Goal: Transaction & Acquisition: Download file/media

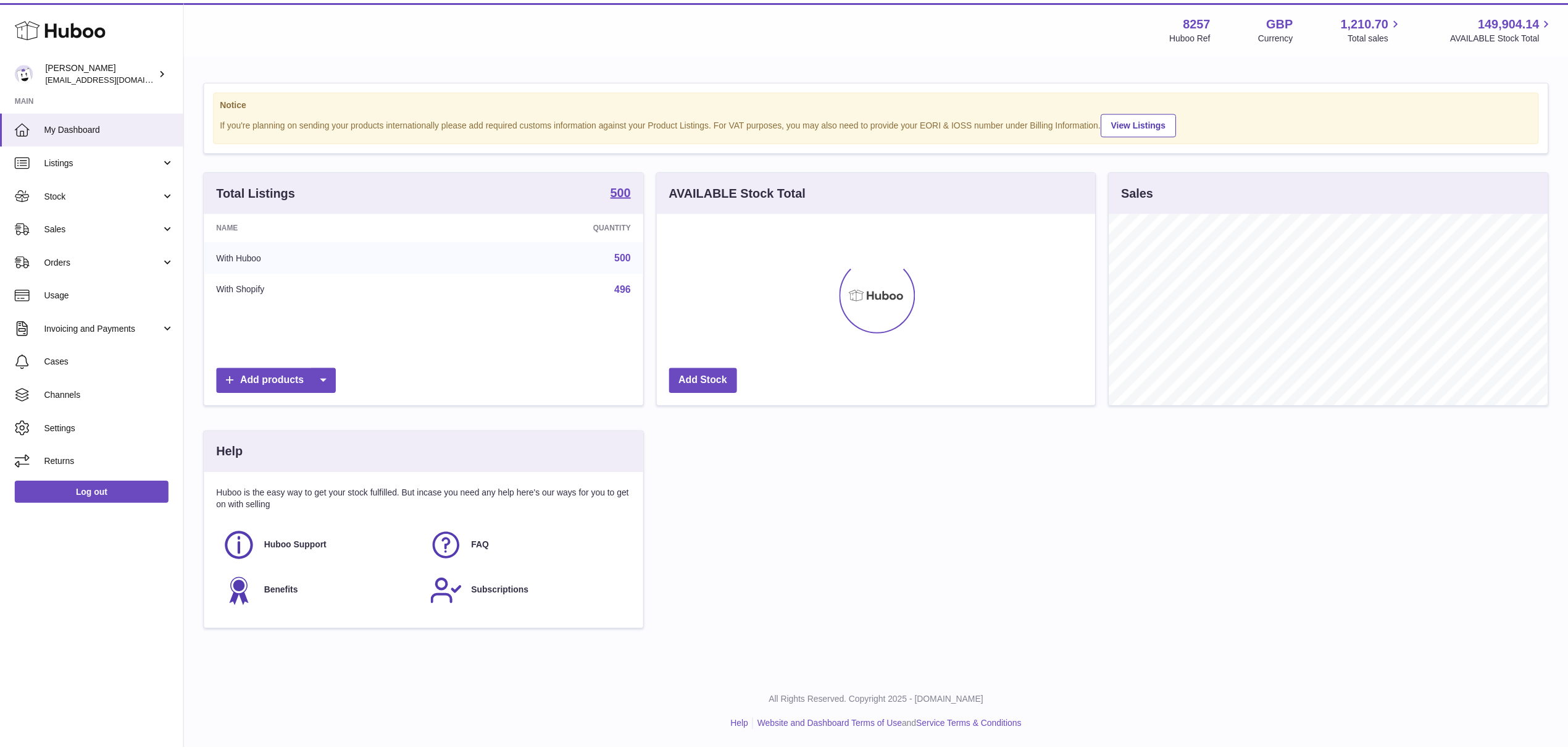
scroll to position [617486, 616854]
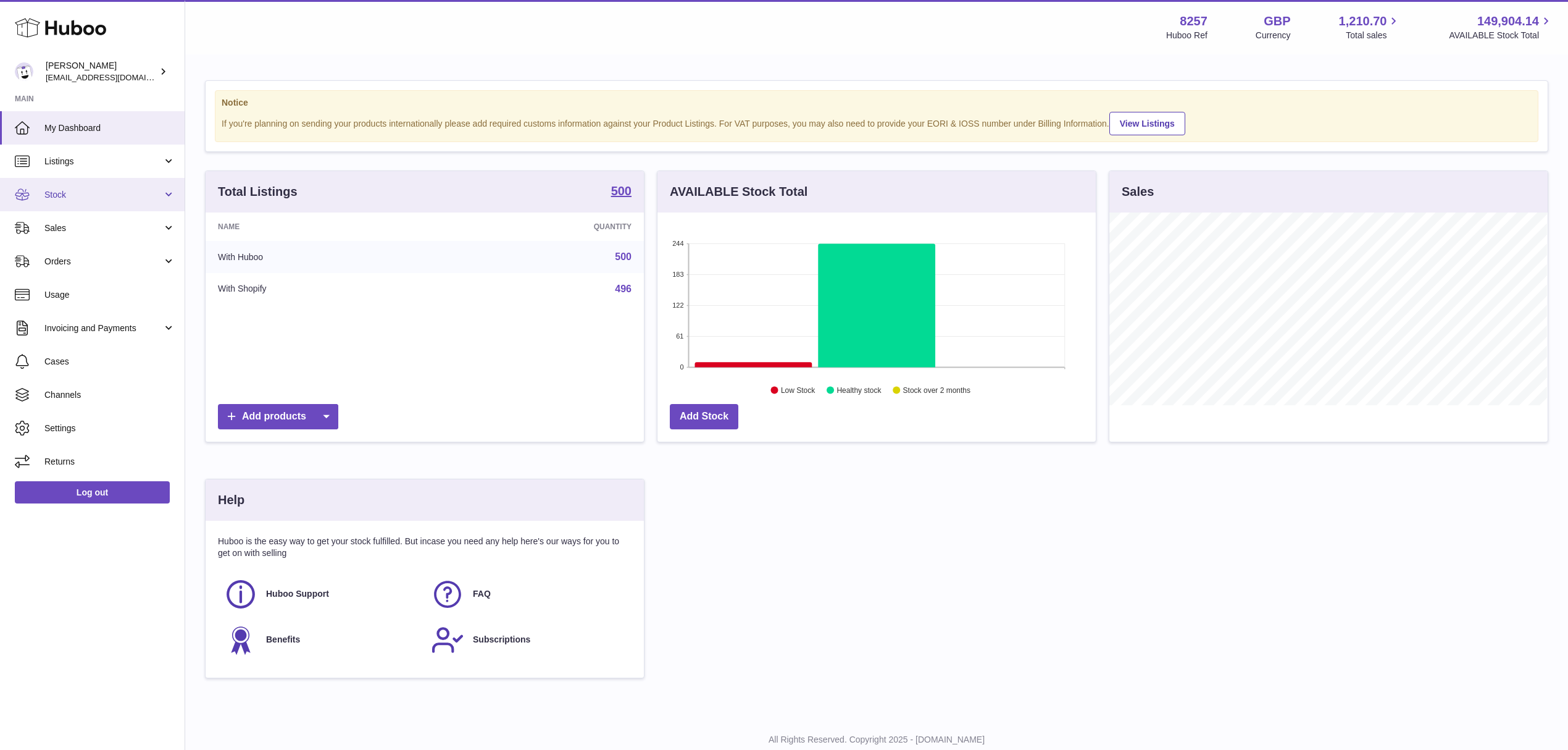
click at [128, 194] on span "Stock" at bounding box center [103, 195] width 118 height 12
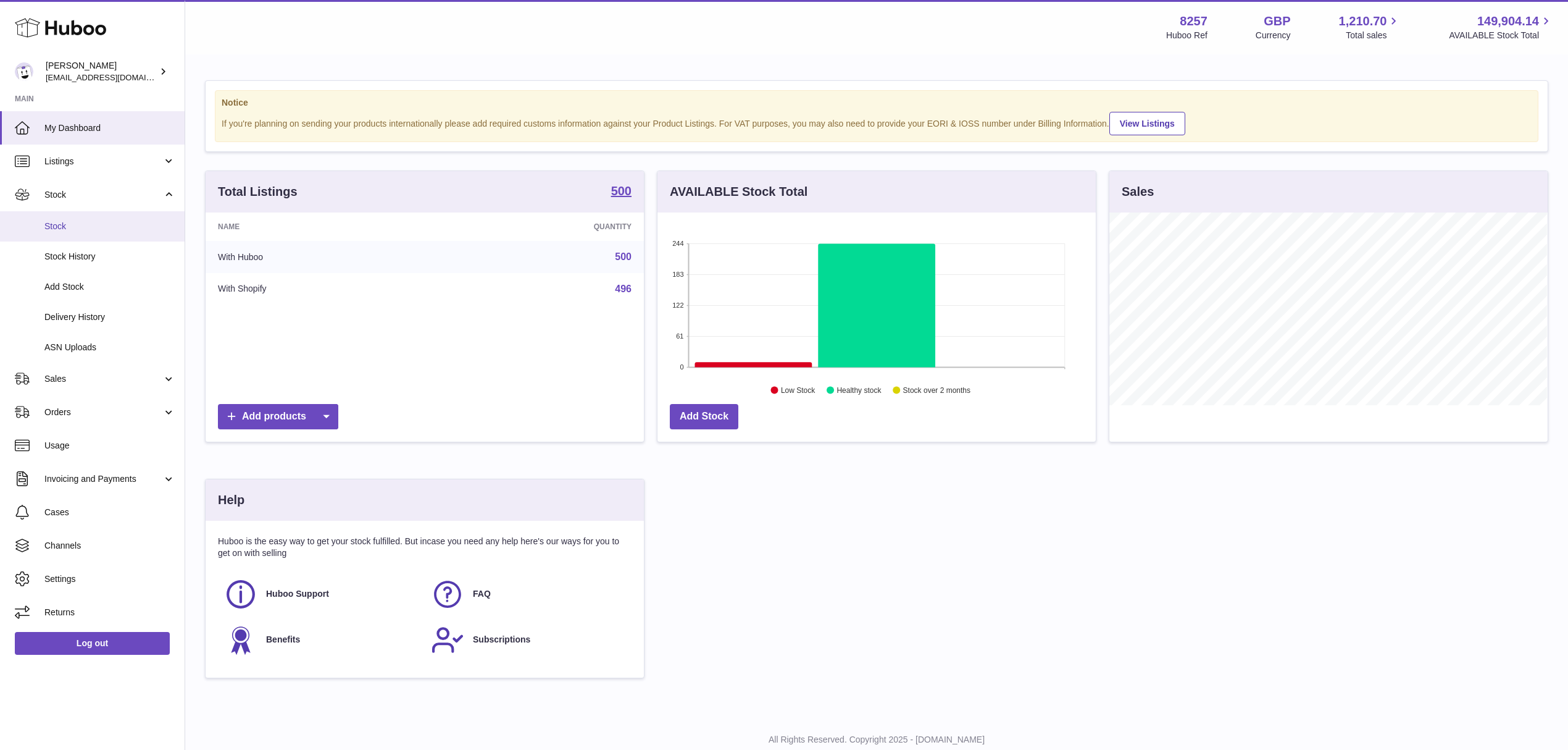
click at [107, 230] on span "Stock" at bounding box center [110, 226] width 131 height 12
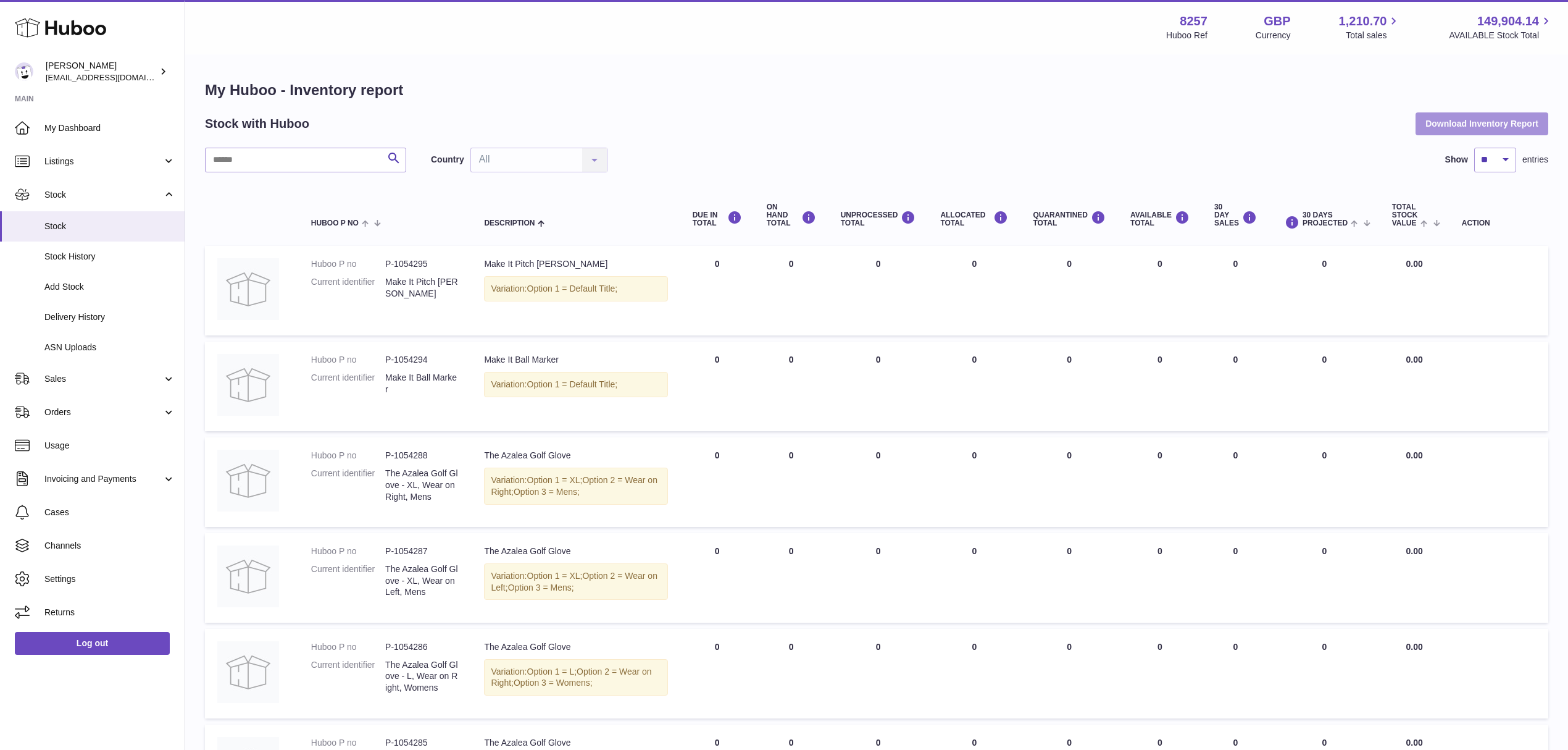
click at [1498, 126] on button "Download Inventory Report" at bounding box center [1481, 123] width 133 height 22
